Goal: Transaction & Acquisition: Purchase product/service

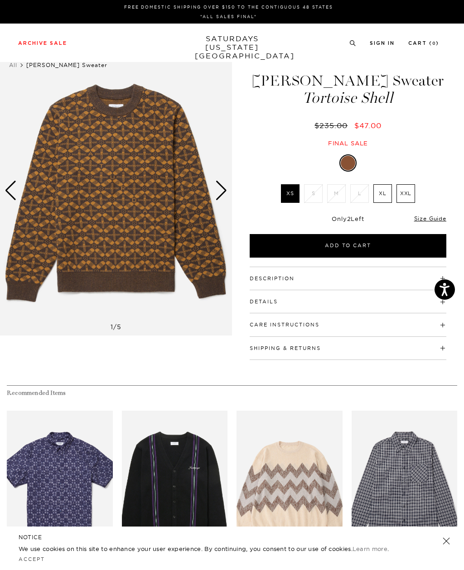
click at [224, 184] on div "Next slide" at bounding box center [221, 191] width 12 height 20
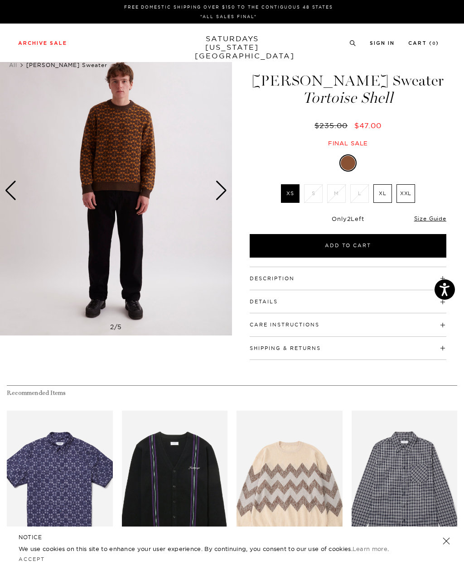
click at [230, 184] on img at bounding box center [116, 191] width 232 height 290
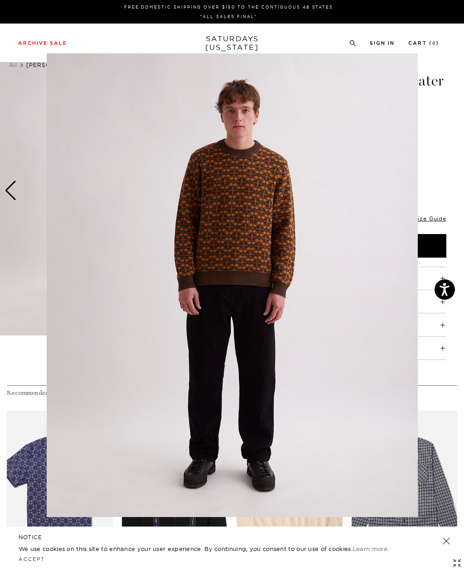
click at [452, 111] on figure at bounding box center [232, 285] width 464 height 570
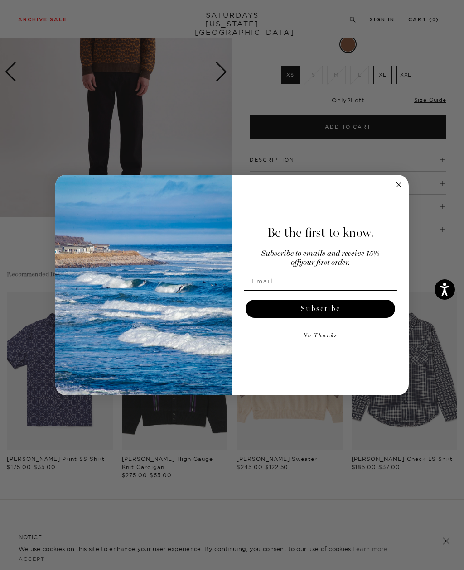
scroll to position [124, 0]
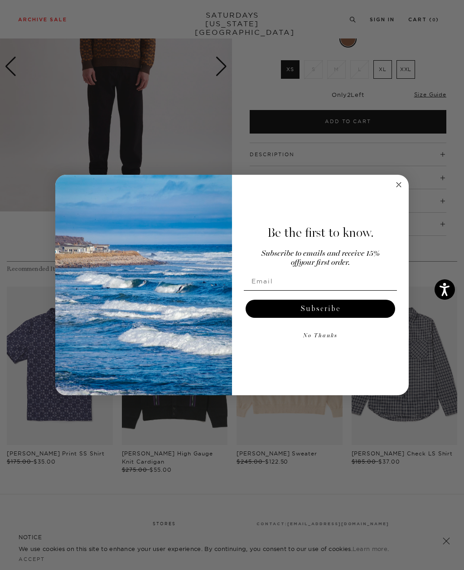
click at [391, 193] on form "Be the first to know. Subscribe to emails and receive 15% off your first order.…" at bounding box center [231, 285] width 353 height 221
click at [396, 190] on circle "Close dialog" at bounding box center [399, 184] width 10 height 10
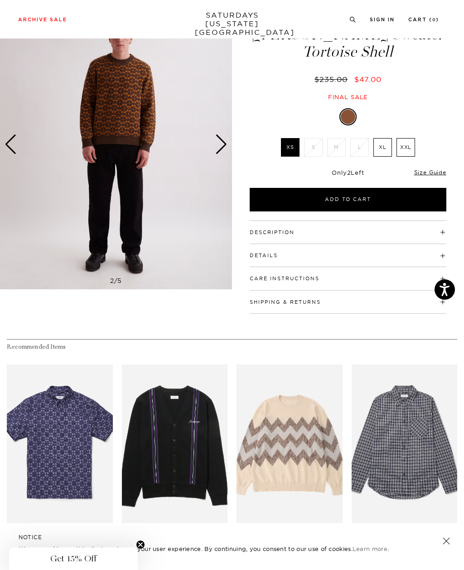
scroll to position [0, 0]
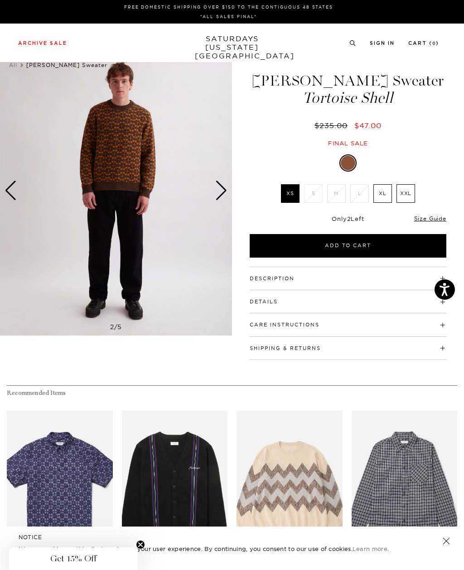
click at [243, 38] on link "SATURDAYS NEW YORK CITY" at bounding box center [232, 47] width 75 height 26
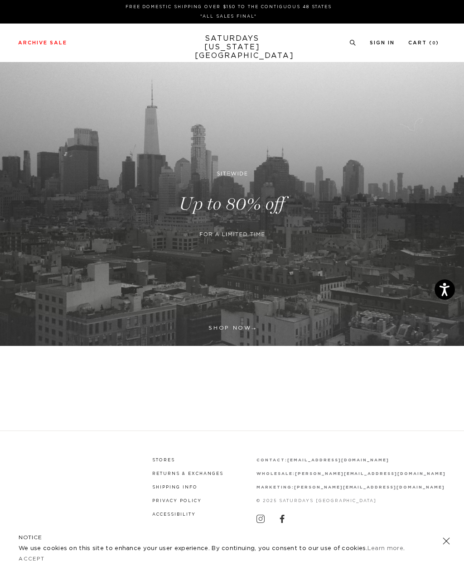
click at [238, 328] on link at bounding box center [232, 204] width 464 height 284
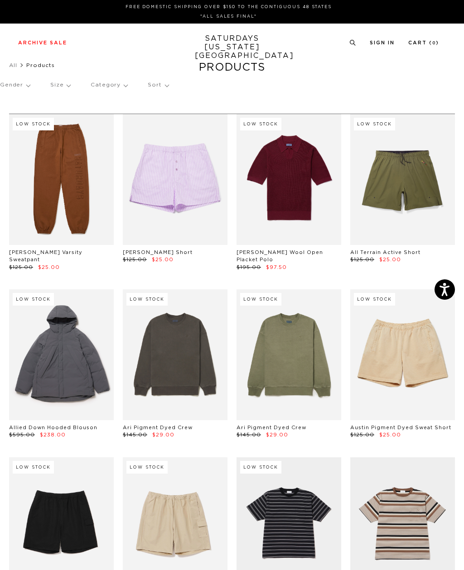
click at [108, 88] on p "Category" at bounding box center [109, 85] width 37 height 21
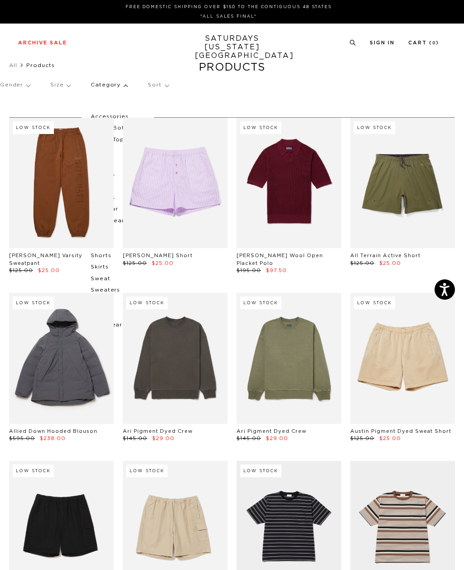
click at [184, 79] on div "Gender Size Category Accessories Active Bottoms Active Tops Bags Belts Dresses …" at bounding box center [232, 87] width 464 height 24
click at [116, 89] on p "Category" at bounding box center [109, 85] width 37 height 21
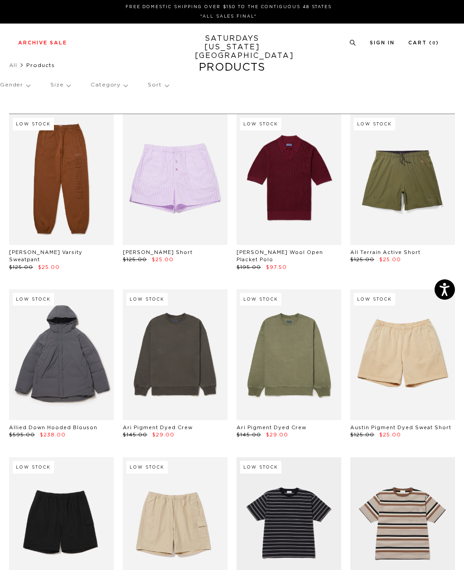
click at [123, 84] on p "Category" at bounding box center [109, 85] width 37 height 21
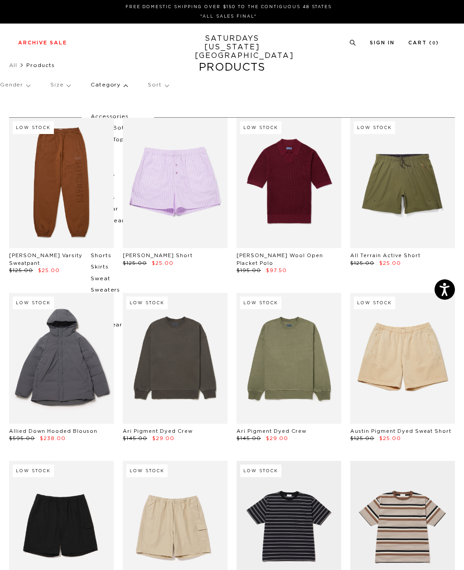
click at [22, 83] on p "Gender" at bounding box center [15, 85] width 30 height 21
click at [9, 116] on p "Mens" at bounding box center [27, 117] width 54 height 12
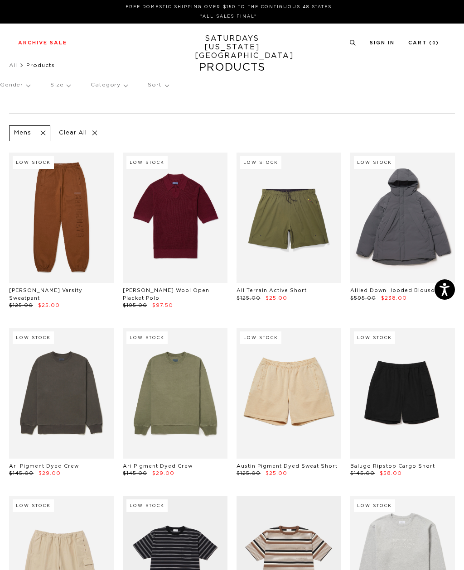
click at [118, 84] on p "Category" at bounding box center [109, 85] width 37 height 21
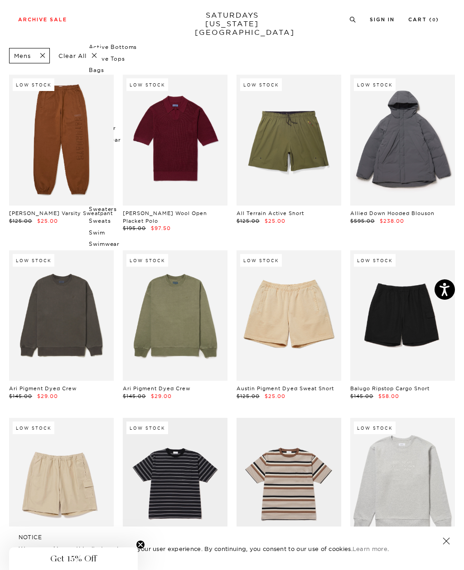
scroll to position [82, 0]
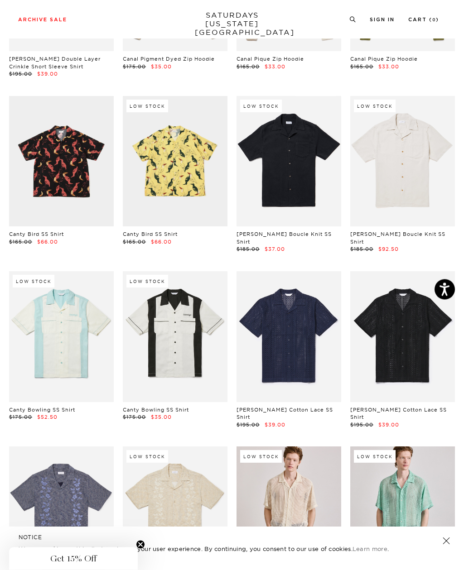
scroll to position [1253, 0]
